Goal: Communication & Community: Participate in discussion

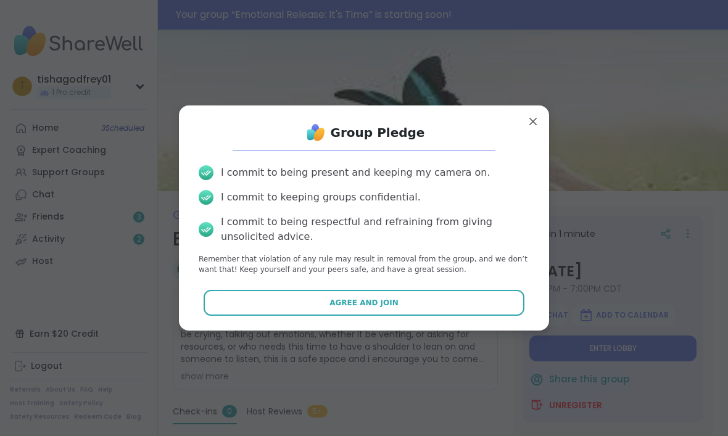
click at [287, 306] on button "Agree and Join" at bounding box center [364, 303] width 321 height 26
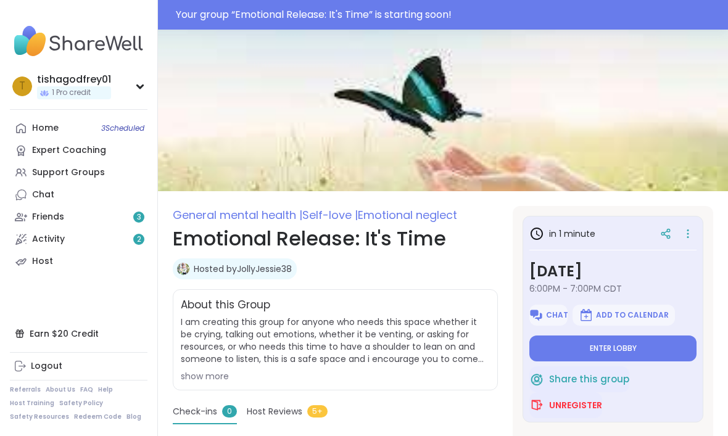
type textarea "*"
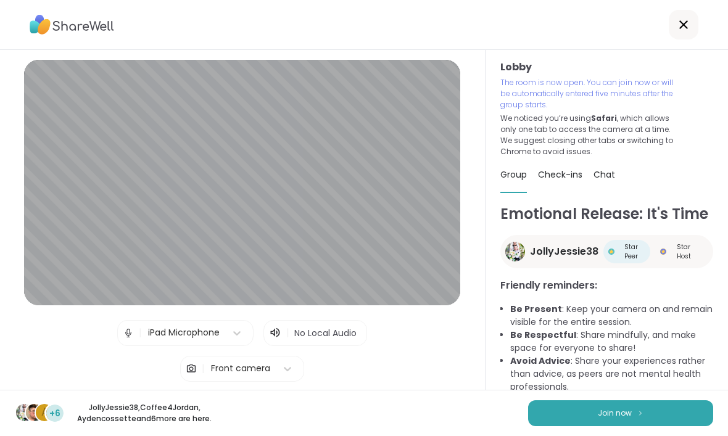
click at [541, 402] on button "Join now" at bounding box center [620, 413] width 185 height 26
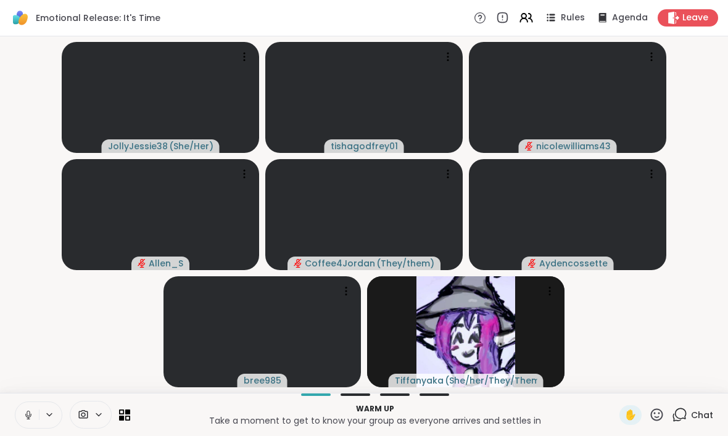
click at [30, 417] on icon at bounding box center [28, 415] width 6 height 4
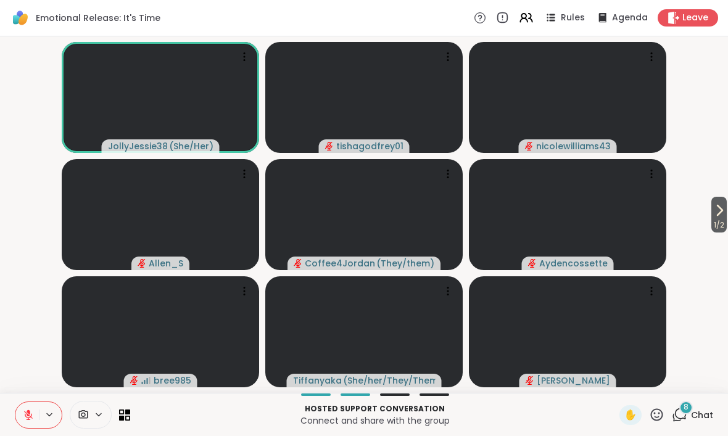
click at [27, 419] on icon at bounding box center [28, 415] width 11 height 11
click at [23, 417] on icon at bounding box center [28, 415] width 11 height 11
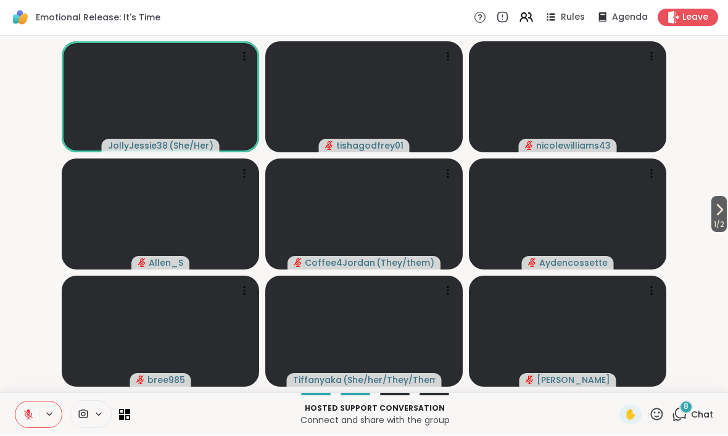
click at [712, 213] on icon at bounding box center [719, 210] width 15 height 15
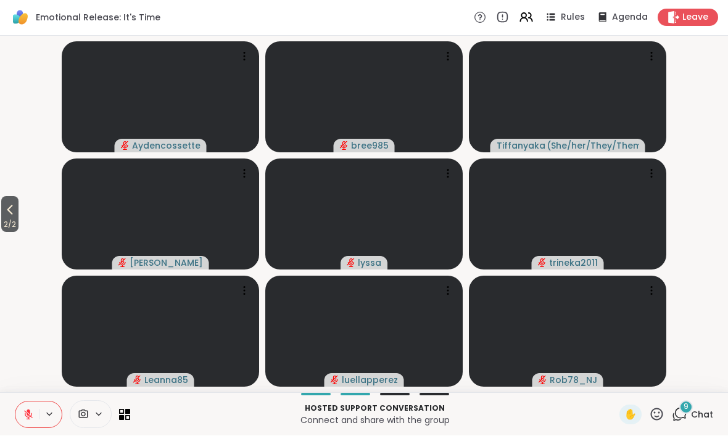
click at [11, 211] on icon at bounding box center [10, 210] width 6 height 10
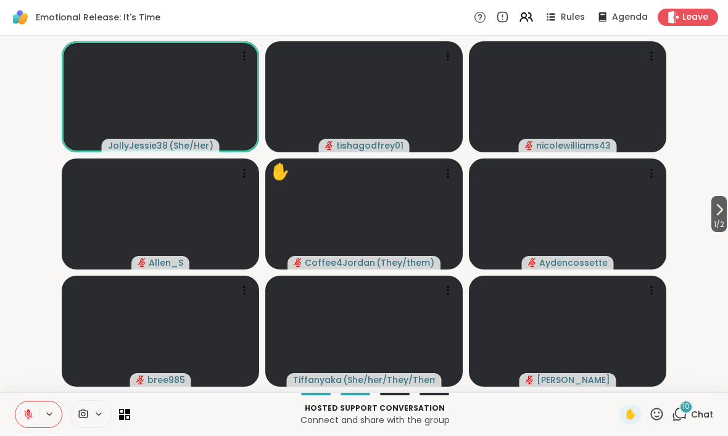
click at [687, 414] on icon at bounding box center [679, 414] width 15 height 15
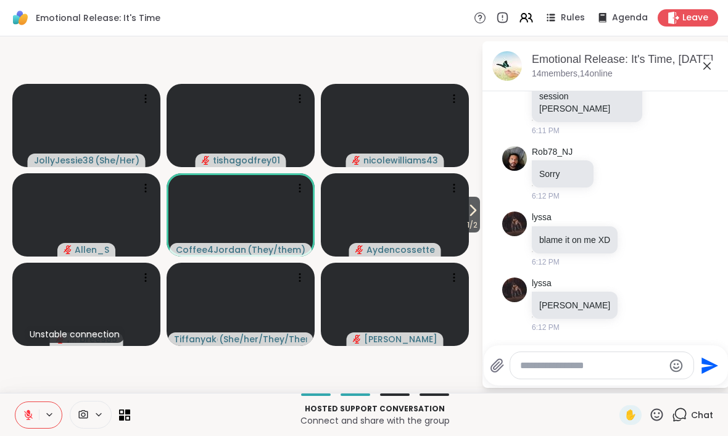
scroll to position [1580, 0]
click at [548, 361] on textarea "Type your message" at bounding box center [592, 366] width 144 height 12
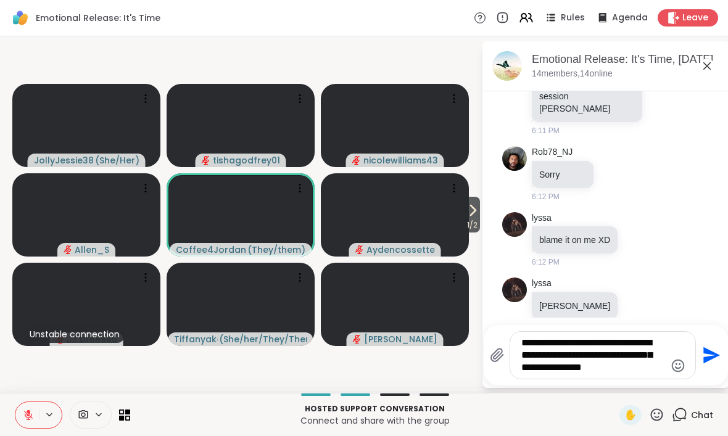
type textarea "**********"
click at [712, 349] on icon "Send" at bounding box center [710, 355] width 20 height 20
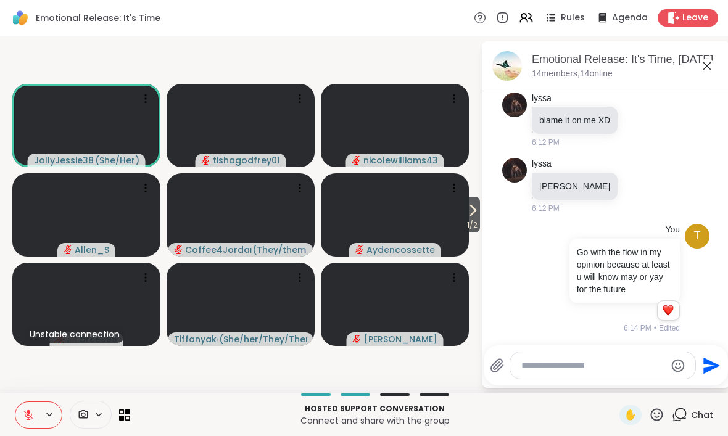
scroll to position [1717, 0]
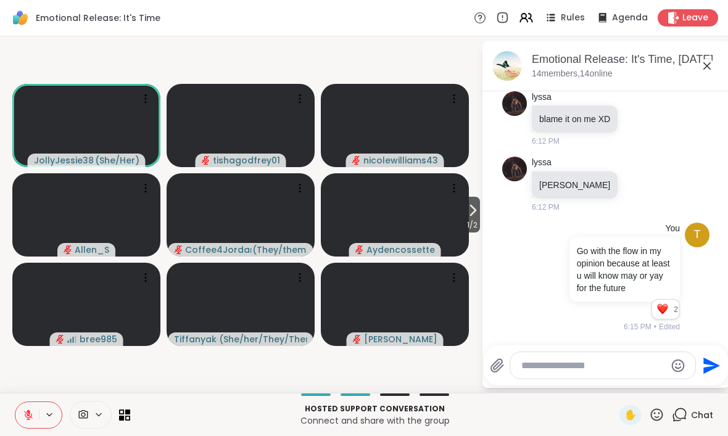
click at [576, 368] on textarea "Type your message" at bounding box center [593, 366] width 144 height 12
click at [711, 313] on li "t You Go with the flow in my opinion because at least u will know may or yay fo…" at bounding box center [606, 278] width 224 height 120
click at [535, 371] on textarea "*" at bounding box center [593, 366] width 144 height 12
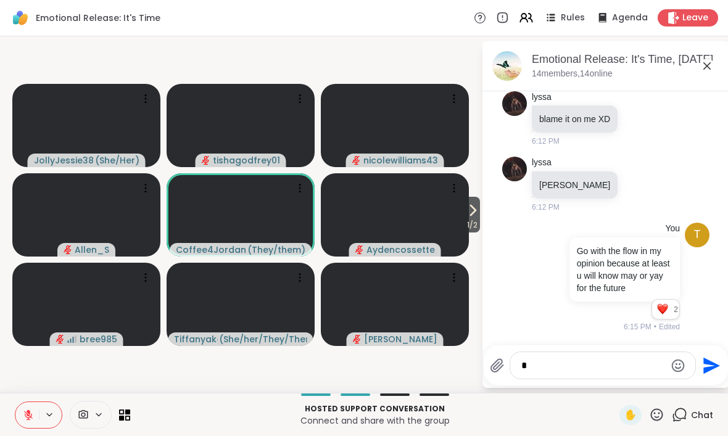
click at [434, 373] on video-player-container "1 / 2 JollyJessie38 ( She/Her ) tishagodfrey01 nicolewilliams43 Allen_S Coffee4…" at bounding box center [240, 214] width 466 height 347
click at [553, 360] on textarea "*" at bounding box center [593, 366] width 144 height 12
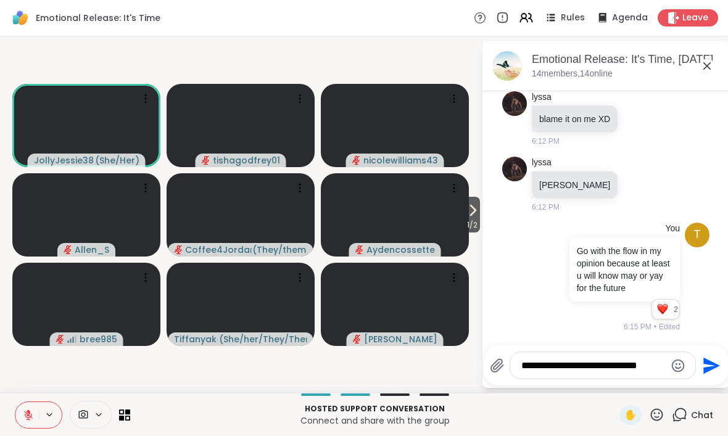
click at [707, 307] on div "t You Go with the flow in my opinion because at least u will know may or yay fo…" at bounding box center [605, 278] width 207 height 120
click at [662, 367] on textarea "**********" at bounding box center [593, 366] width 144 height 12
click at [711, 279] on li "t You Go with the flow in my opinion because at least u will know may or yay fo…" at bounding box center [606, 278] width 224 height 120
click at [667, 402] on div "Hosted support conversation Connect and share with the group ✋ Chat" at bounding box center [364, 414] width 728 height 43
click at [665, 360] on div "**********" at bounding box center [602, 365] width 185 height 27
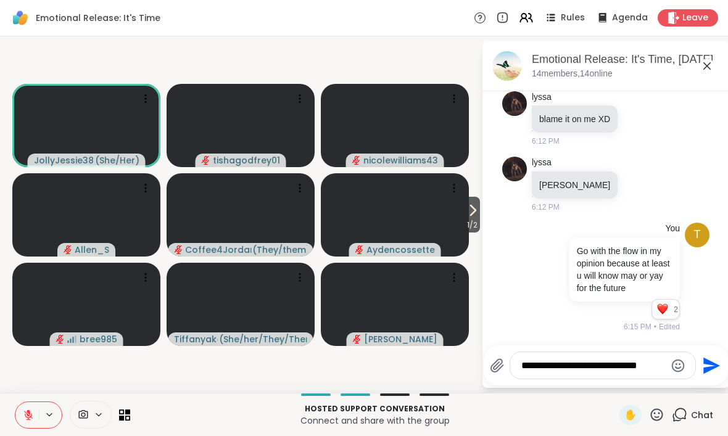
click at [662, 362] on textarea "**********" at bounding box center [593, 366] width 144 height 12
type textarea "*"
click at [704, 292] on div "t You Go with the flow in my opinion because at least u will know may or yay fo…" at bounding box center [605, 278] width 207 height 120
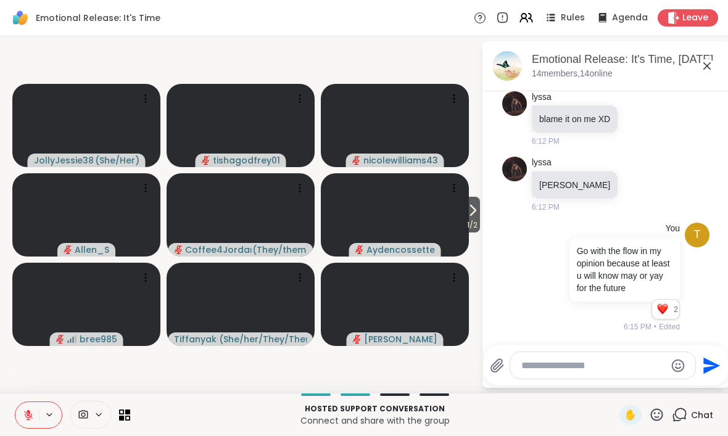
click at [474, 220] on span "1 / 2" at bounding box center [471, 225] width 15 height 15
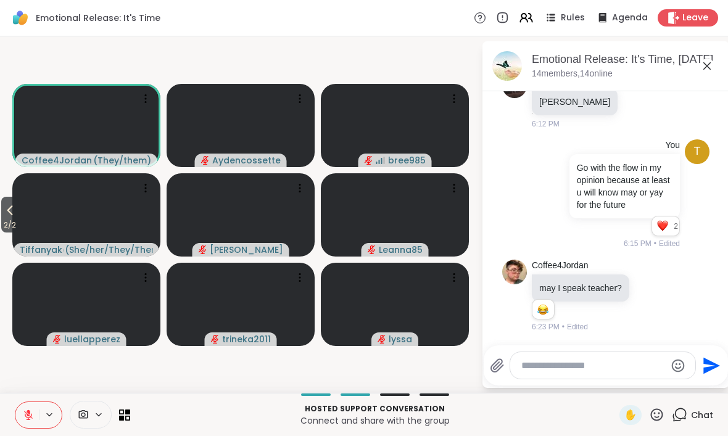
scroll to position [1790, 0]
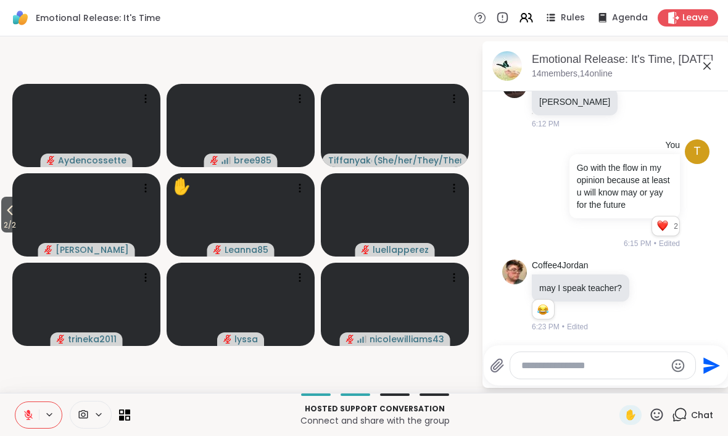
click at [9, 214] on icon at bounding box center [9, 210] width 15 height 15
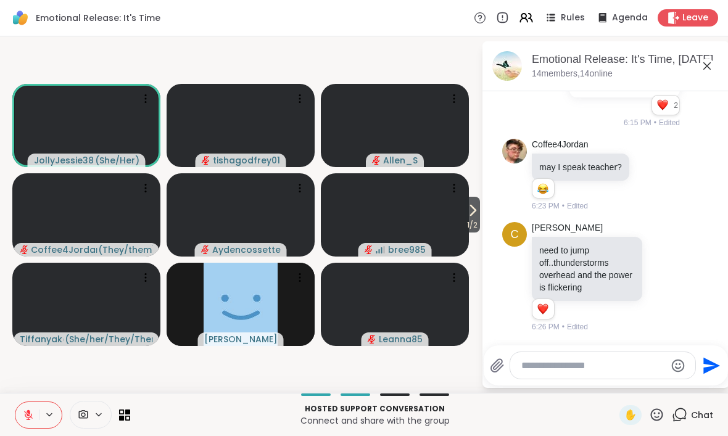
scroll to position [1910, 0]
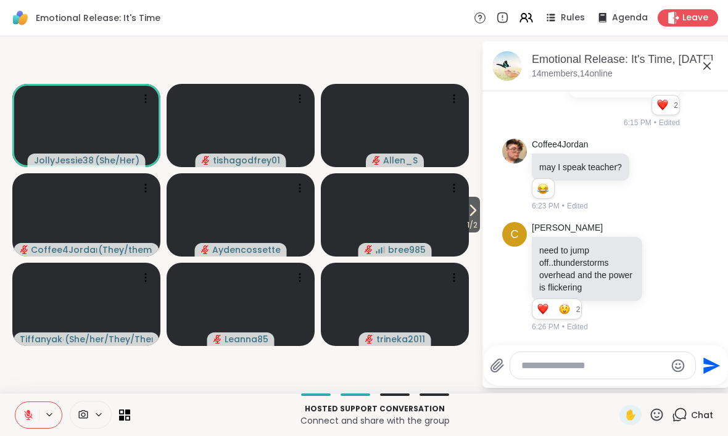
click at [546, 360] on textarea "Type your message" at bounding box center [593, 366] width 144 height 12
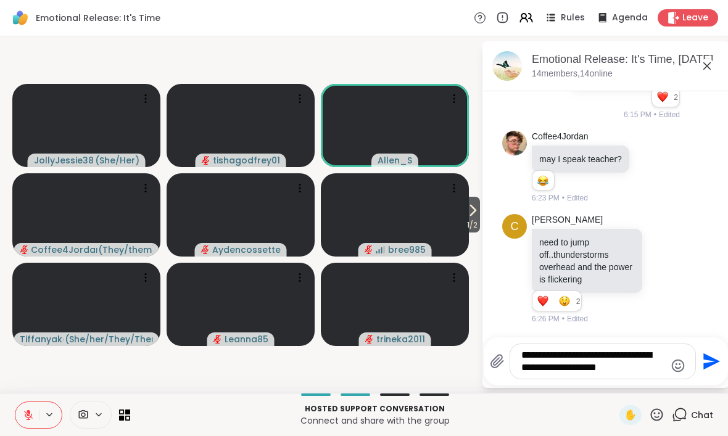
scroll to position [0, 0]
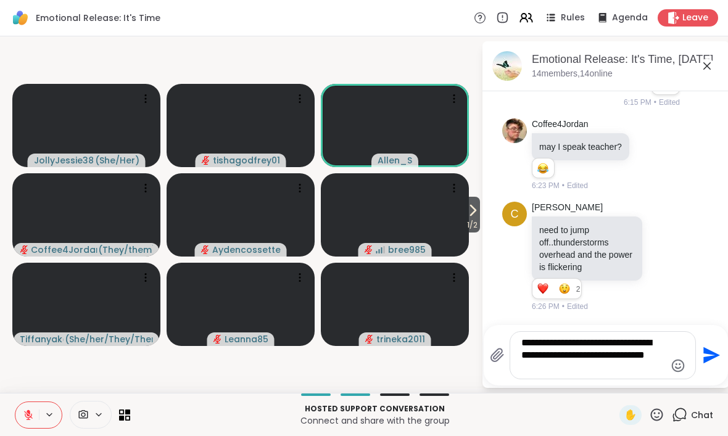
click at [695, 197] on div "Coffee4Jordan may I speak teacher? 1 1 6:23 PM • Edited" at bounding box center [605, 154] width 207 height 83
click at [625, 367] on textarea "**********" at bounding box center [593, 355] width 144 height 37
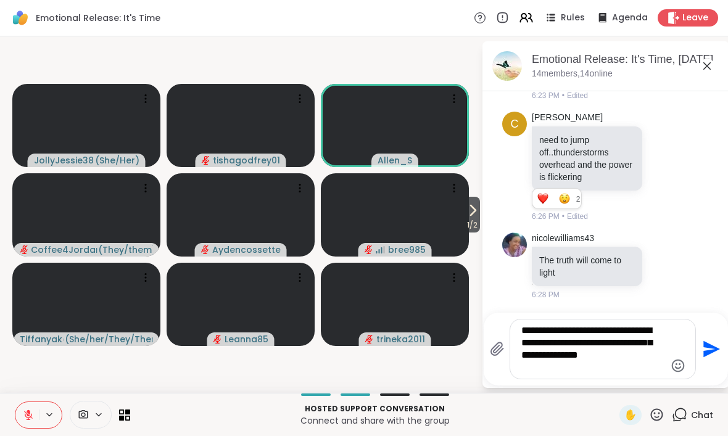
scroll to position [2037, 0]
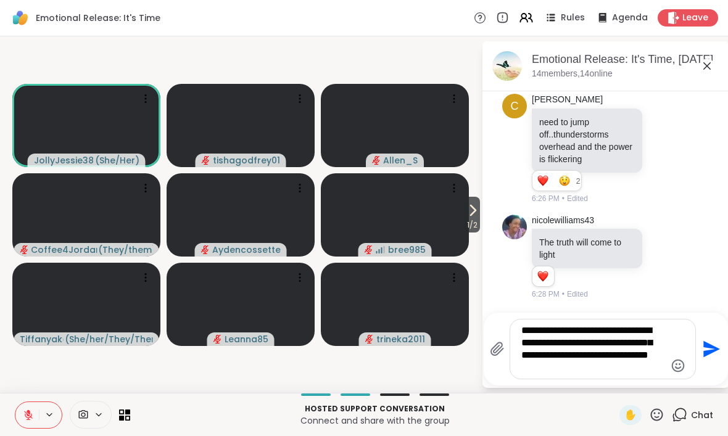
type textarea "**********"
click at [709, 347] on icon "Send" at bounding box center [711, 349] width 17 height 17
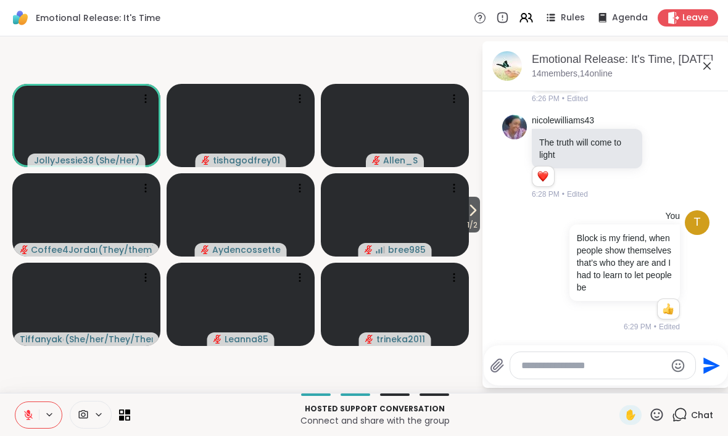
scroll to position [2137, 0]
click at [659, 417] on icon at bounding box center [657, 414] width 12 height 12
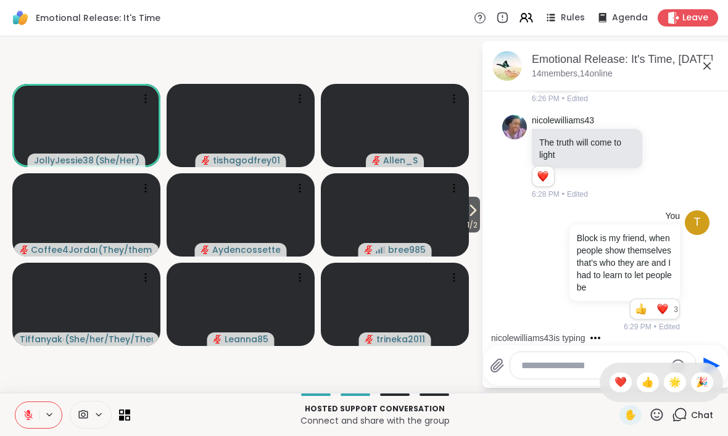
click at [680, 379] on span "🌟" at bounding box center [675, 382] width 12 height 15
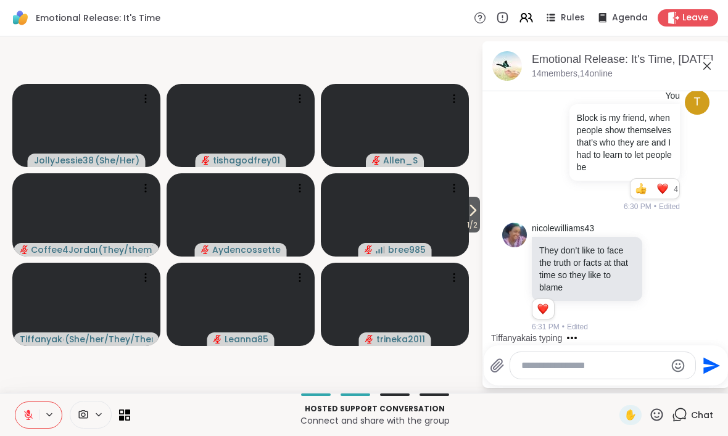
scroll to position [2256, 0]
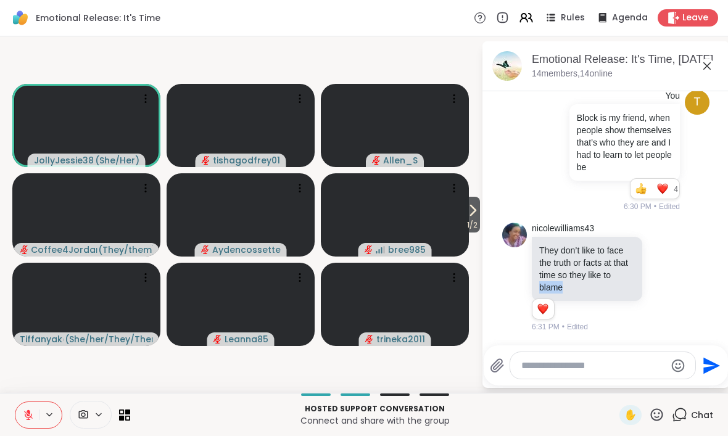
click at [693, 328] on div "nicolewilliams43 They don’t like to face the truth or facts at that time so the…" at bounding box center [605, 278] width 207 height 120
click at [669, 279] on icon at bounding box center [663, 277] width 9 height 9
click at [548, 260] on button "Select Reaction: Thumbs up" at bounding box center [538, 257] width 25 height 25
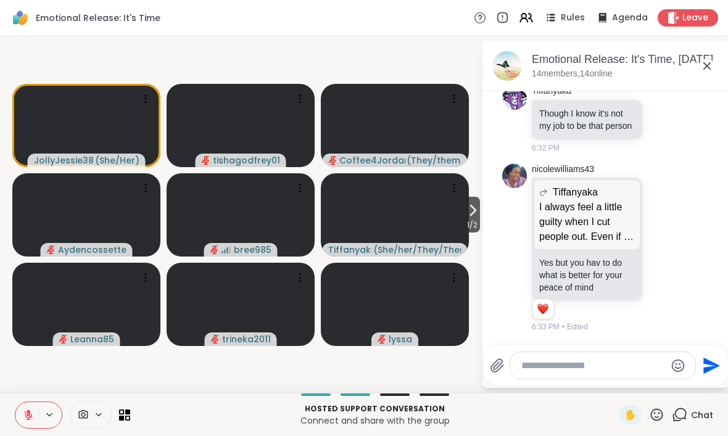
scroll to position [2670, 0]
click at [551, 365] on textarea "Type your message" at bounding box center [593, 366] width 144 height 12
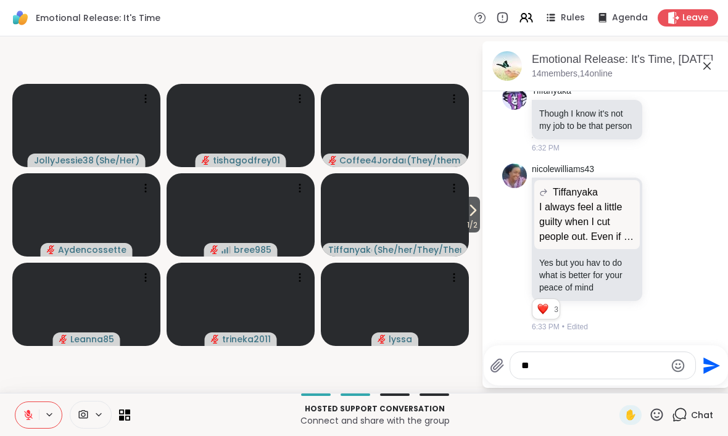
type textarea "*"
click at [711, 277] on li "nicolewilliams43 Tiffanyaka I always feel a little guilty when I cut people out…" at bounding box center [606, 248] width 224 height 179
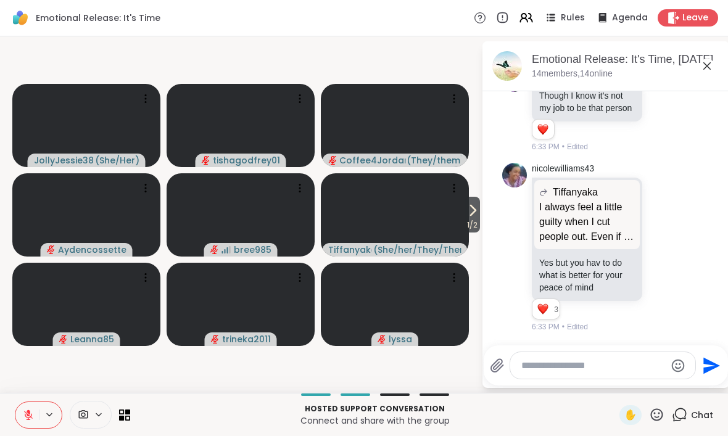
click at [537, 363] on textarea "Type your message" at bounding box center [593, 366] width 144 height 12
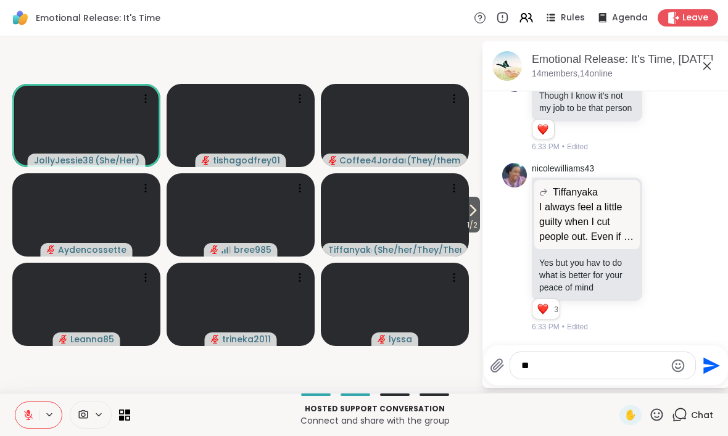
type textarea "*"
click at [707, 277] on div "nicolewilliams43 Tiffanyaka I always feel a little guilty when I cut people out…" at bounding box center [605, 247] width 207 height 179
click at [468, 212] on icon at bounding box center [472, 210] width 15 height 15
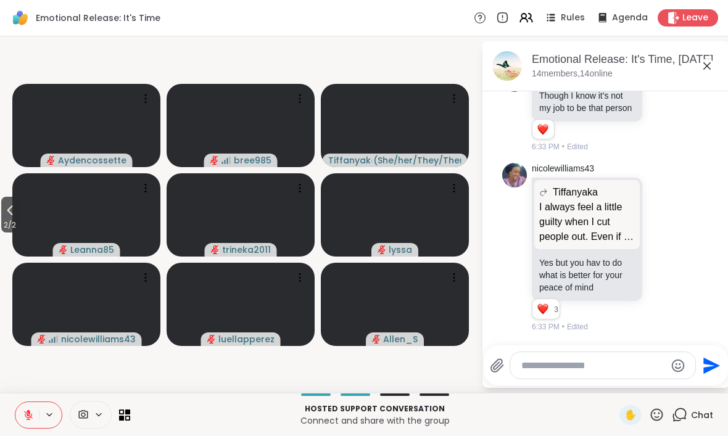
click at [17, 216] on icon at bounding box center [9, 210] width 15 height 15
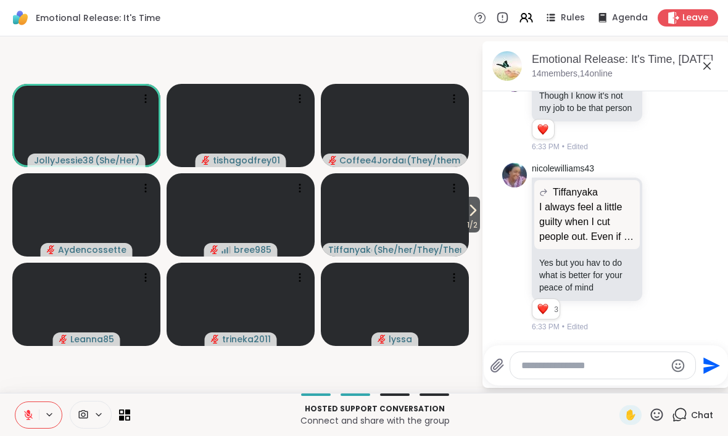
click at [627, 413] on span "✋" at bounding box center [630, 415] width 12 height 15
click at [29, 412] on icon at bounding box center [29, 412] width 4 height 5
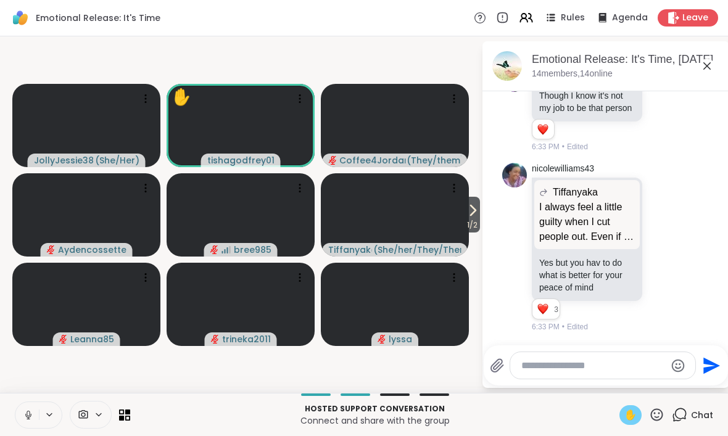
click at [19, 410] on button at bounding box center [26, 415] width 23 height 26
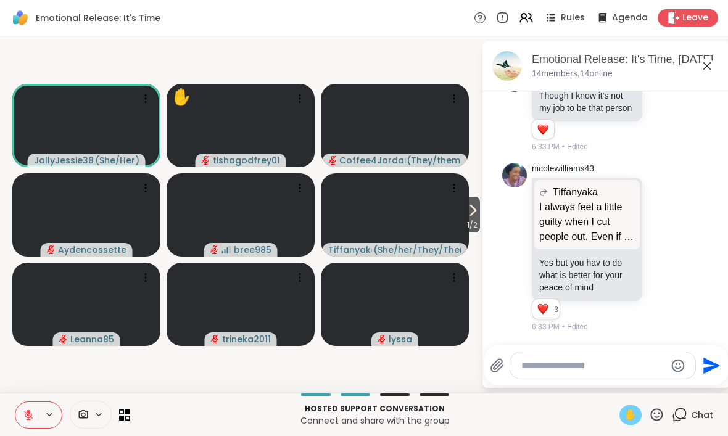
click at [621, 414] on div "✋" at bounding box center [630, 415] width 22 height 20
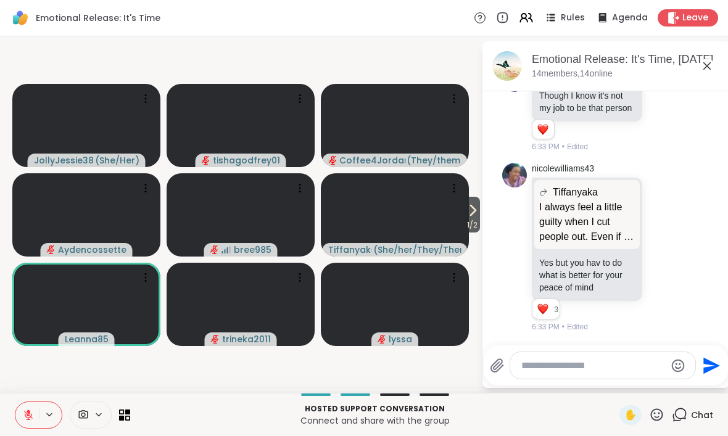
click at [549, 371] on textarea "Type your message" at bounding box center [593, 366] width 144 height 12
type textarea "*"
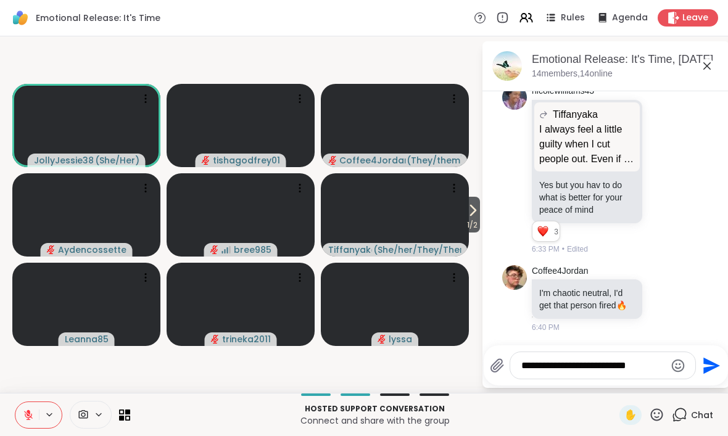
type textarea "**********"
click at [711, 290] on li "Coffee4Jordan I'm chaotic neutral, I'd get that person fired 🔥 6:40 PM" at bounding box center [606, 299] width 224 height 78
click at [714, 369] on icon "Send" at bounding box center [710, 366] width 20 height 20
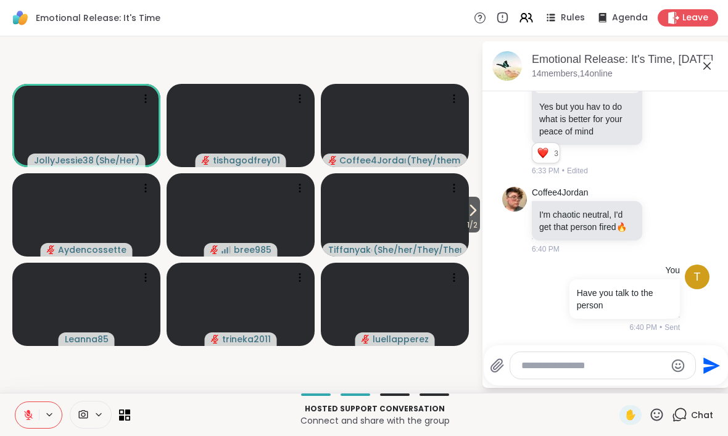
click at [476, 220] on span "1 / 2" at bounding box center [471, 225] width 15 height 15
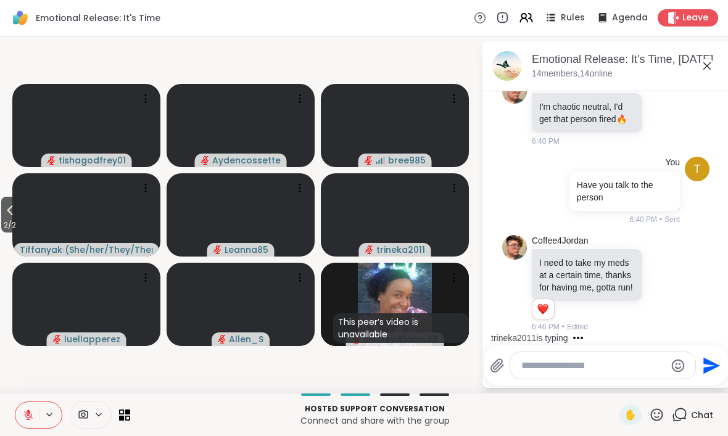
scroll to position [3040, 0]
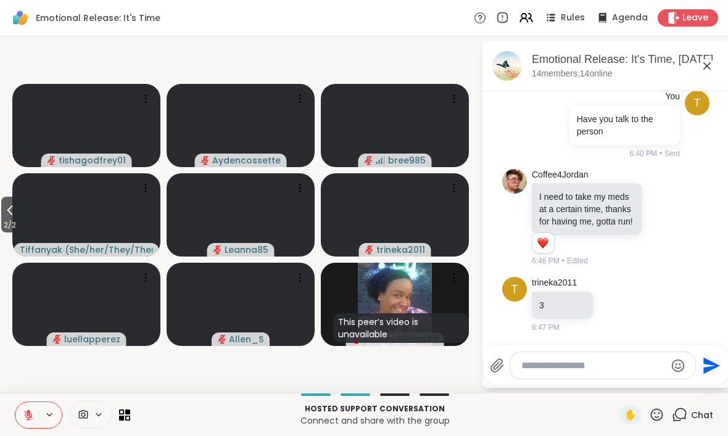
click at [533, 367] on textarea "Type your message" at bounding box center [593, 366] width 144 height 12
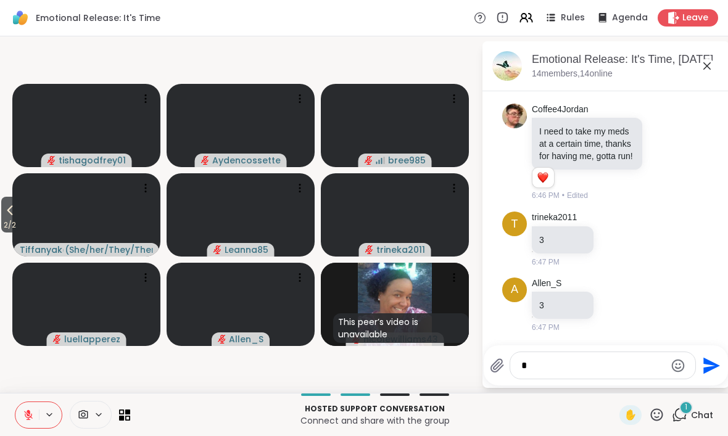
scroll to position [3105, 0]
type textarea "*"
click at [716, 246] on li "t trineka2011 3 6:47 PM" at bounding box center [606, 240] width 224 height 66
click at [707, 369] on icon "Send" at bounding box center [711, 365] width 17 height 17
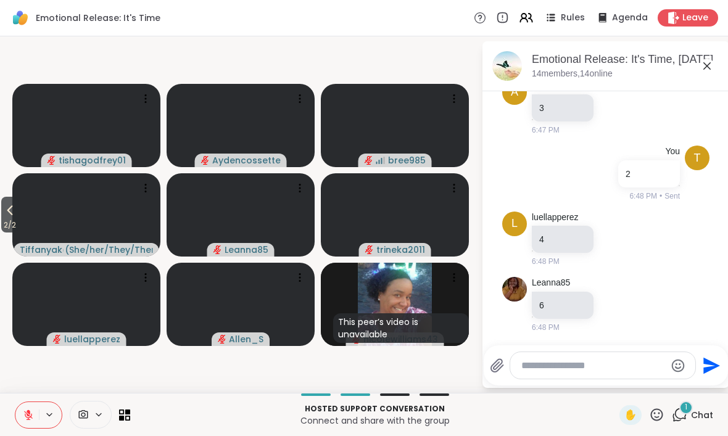
scroll to position [3301, 0]
click at [47, 159] on div "tishagodfrey01" at bounding box center [86, 161] width 91 height 14
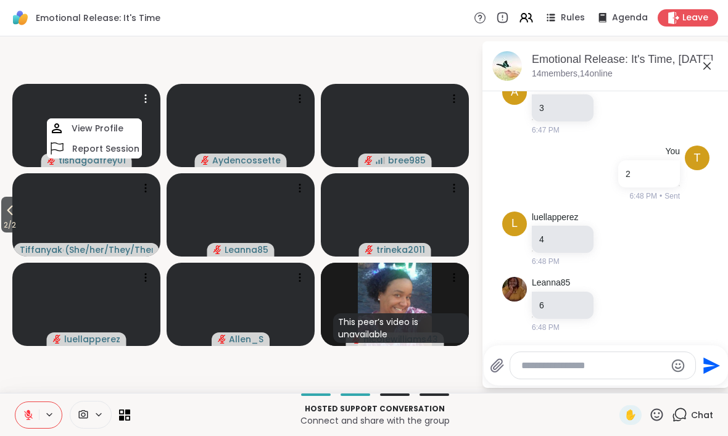
click at [65, 60] on video-player-container "2 / 2 tishagodfrey01 View Profile Report Session Aydencossette bree985 Tiffanya…" at bounding box center [240, 214] width 466 height 347
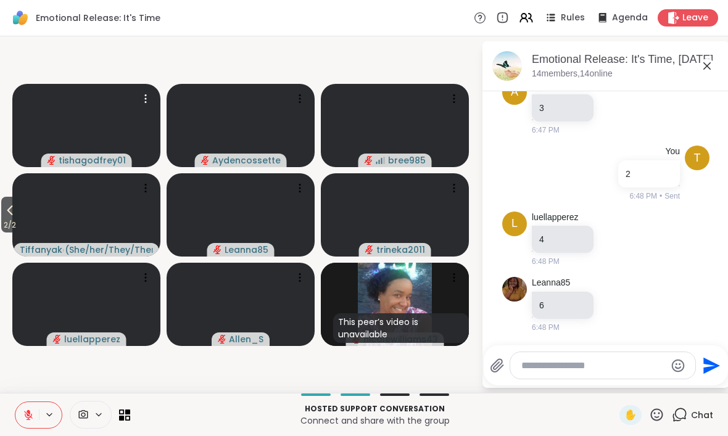
click at [51, 165] on div "tishagodfrey01" at bounding box center [86, 161] width 91 height 14
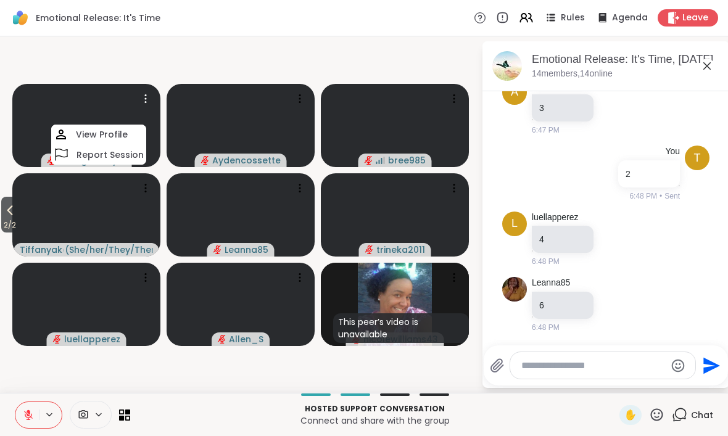
click at [83, 122] on video at bounding box center [86, 125] width 148 height 83
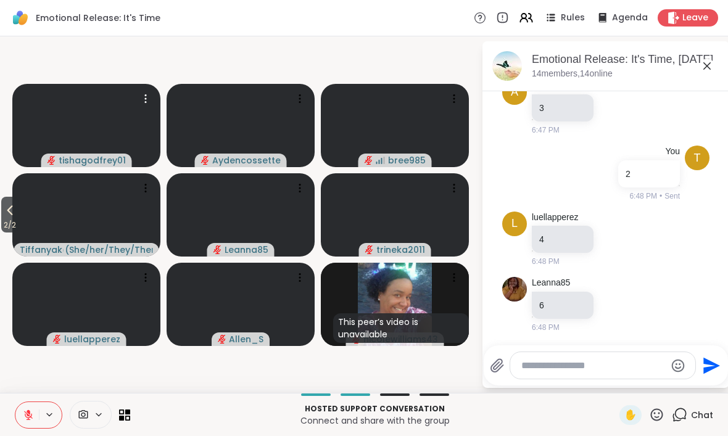
click at [55, 162] on icon "audio-muted" at bounding box center [50, 159] width 7 height 9
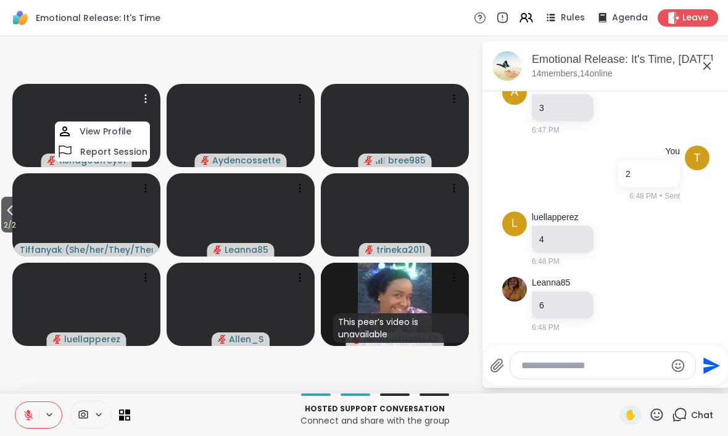
click at [55, 162] on icon "audio-muted" at bounding box center [50, 159] width 7 height 9
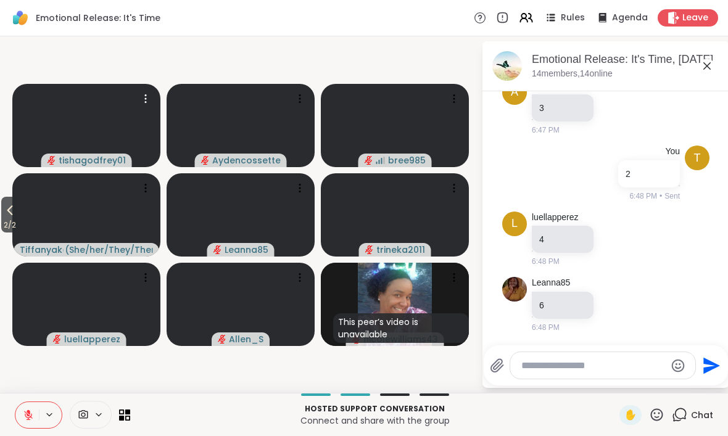
click at [52, 162] on icon "audio-muted" at bounding box center [50, 159] width 7 height 9
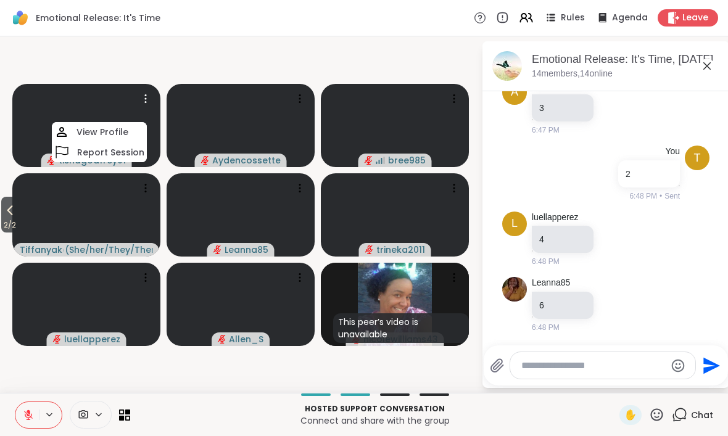
click at [29, 426] on button at bounding box center [26, 415] width 23 height 26
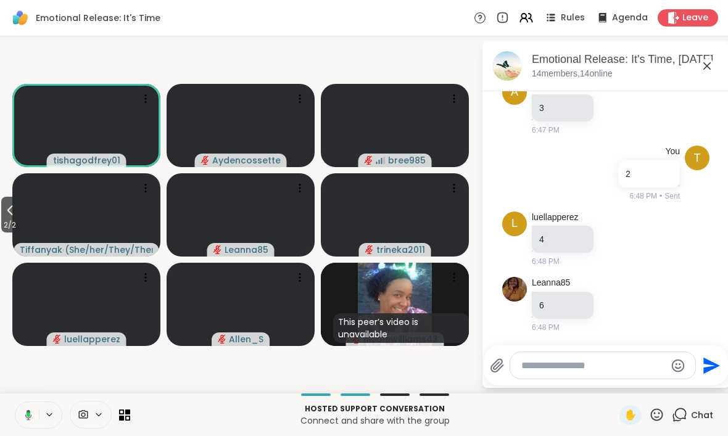
click at [707, 423] on div "Chat" at bounding box center [692, 415] width 41 height 20
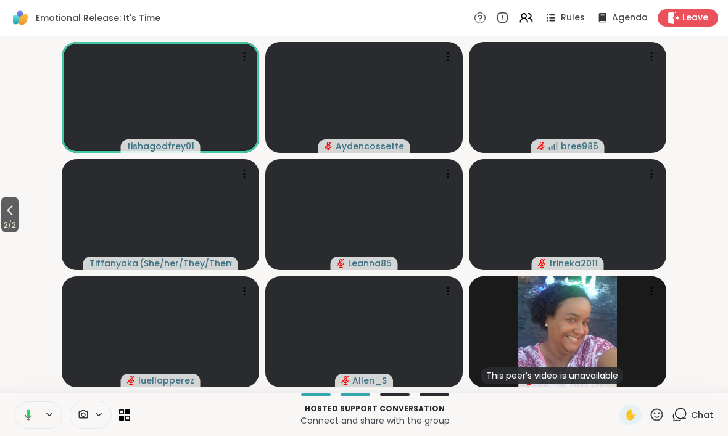
click at [26, 414] on icon at bounding box center [26, 415] width 11 height 11
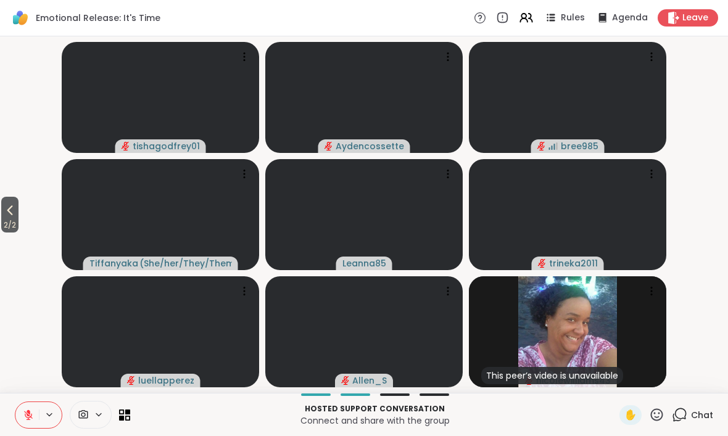
click at [13, 223] on span "2 / 2" at bounding box center [9, 225] width 17 height 15
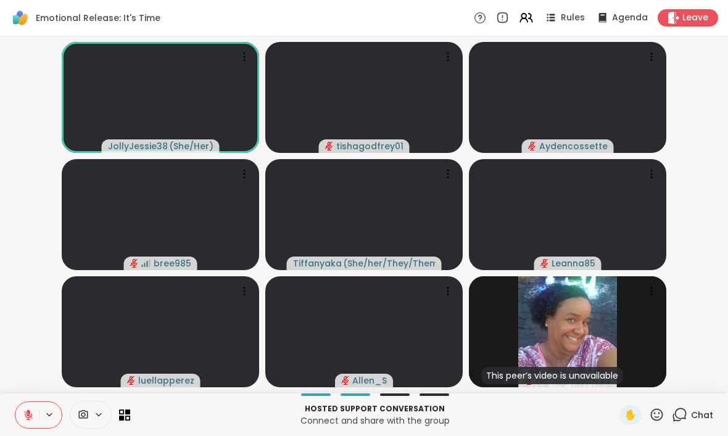
click at [659, 417] on icon at bounding box center [657, 414] width 12 height 12
click at [622, 386] on span "❤️" at bounding box center [620, 382] width 12 height 15
click at [689, 410] on div "1" at bounding box center [686, 408] width 14 height 14
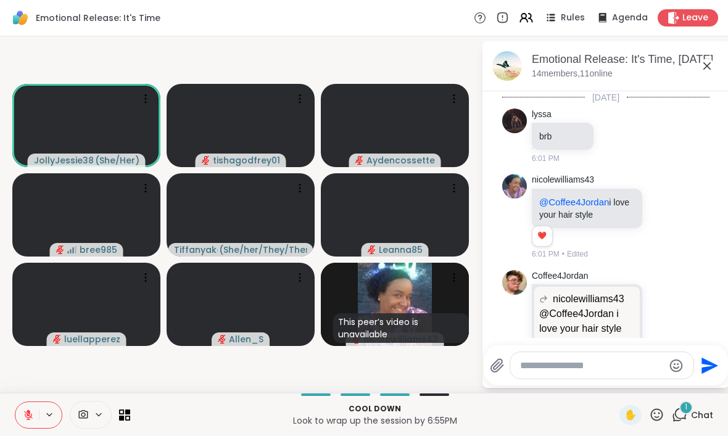
scroll to position [3408, 0]
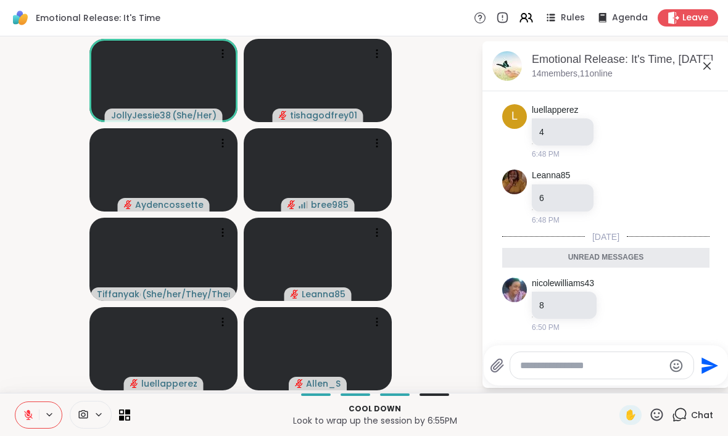
click at [544, 365] on textarea "Type your message" at bounding box center [592, 366] width 144 height 12
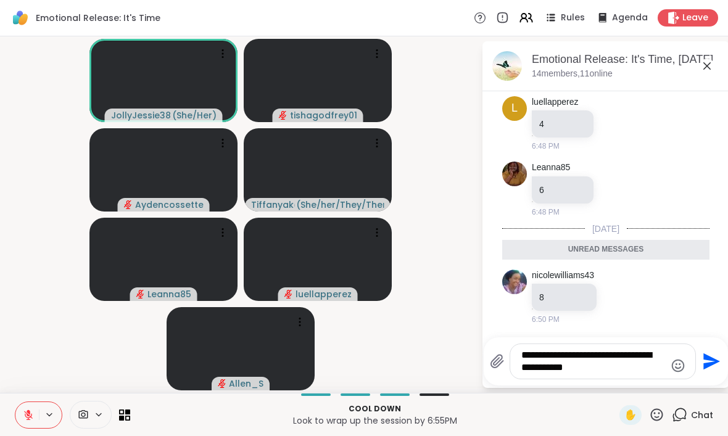
type textarea "**********"
click at [714, 366] on icon "Send" at bounding box center [710, 362] width 20 height 20
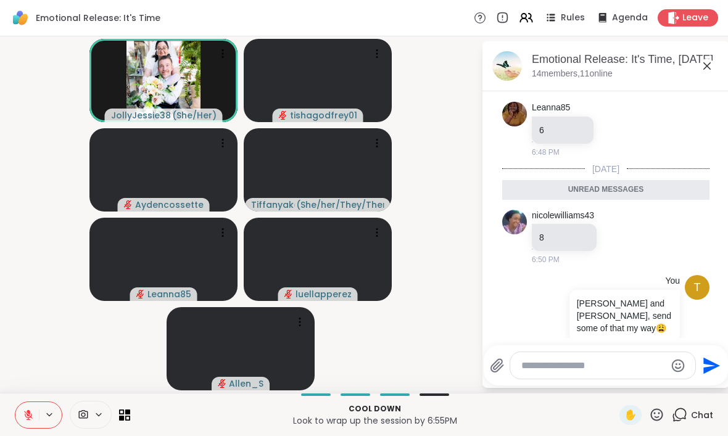
scroll to position [3469, 0]
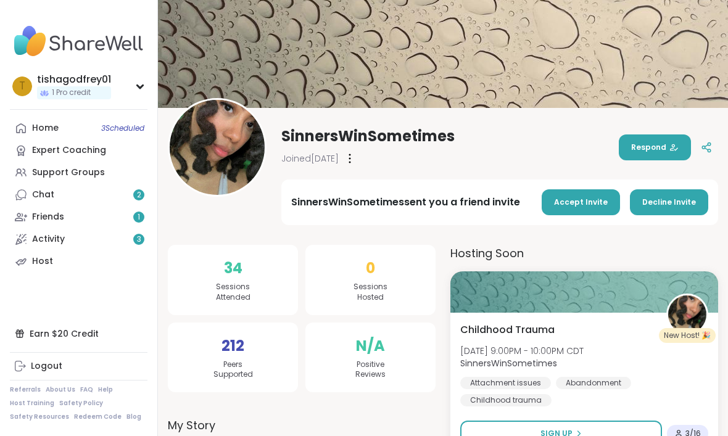
click at [587, 204] on span "Accept Invite" at bounding box center [581, 202] width 54 height 11
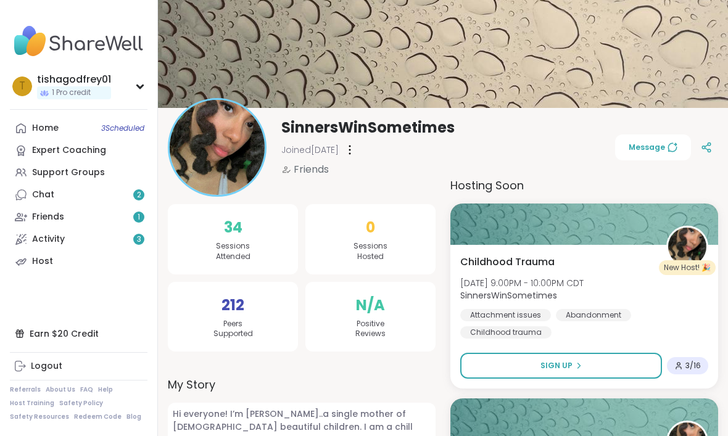
click at [563, 366] on span "Sign Up" at bounding box center [556, 365] width 32 height 11
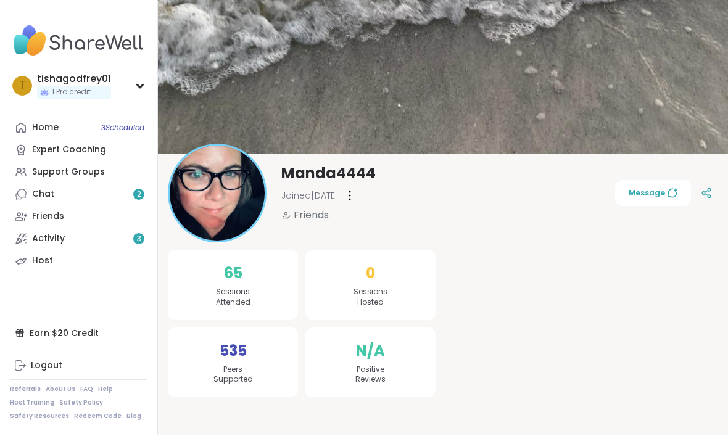
click at [222, 204] on img at bounding box center [217, 193] width 95 height 95
